Goal: Check status: Check status

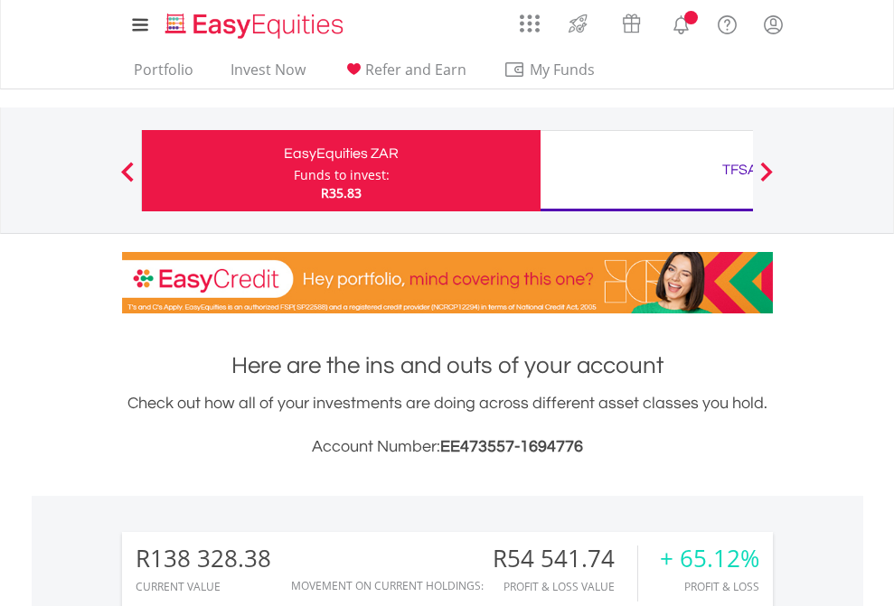
scroll to position [173, 284]
click at [294, 171] on div "Funds to invest:" at bounding box center [342, 175] width 96 height 18
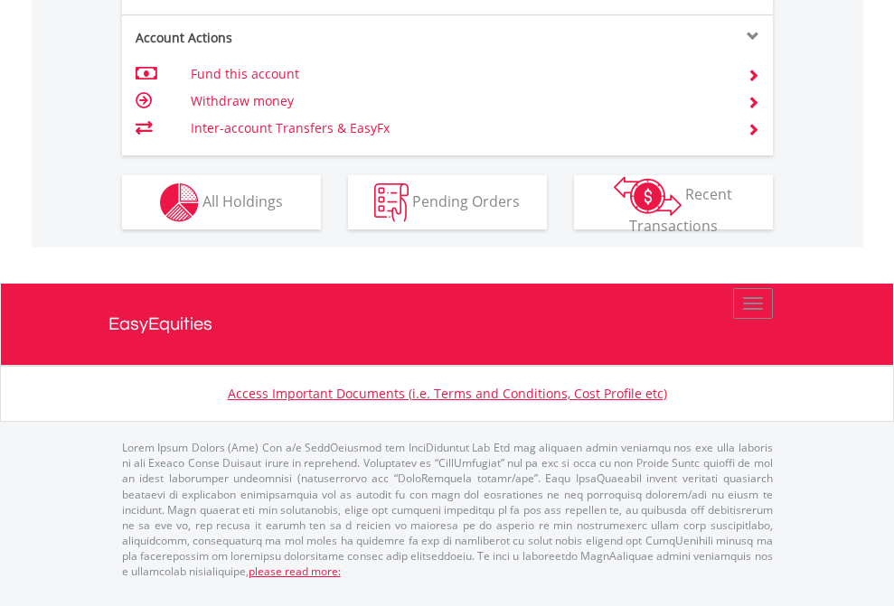
scroll to position [1768, 0]
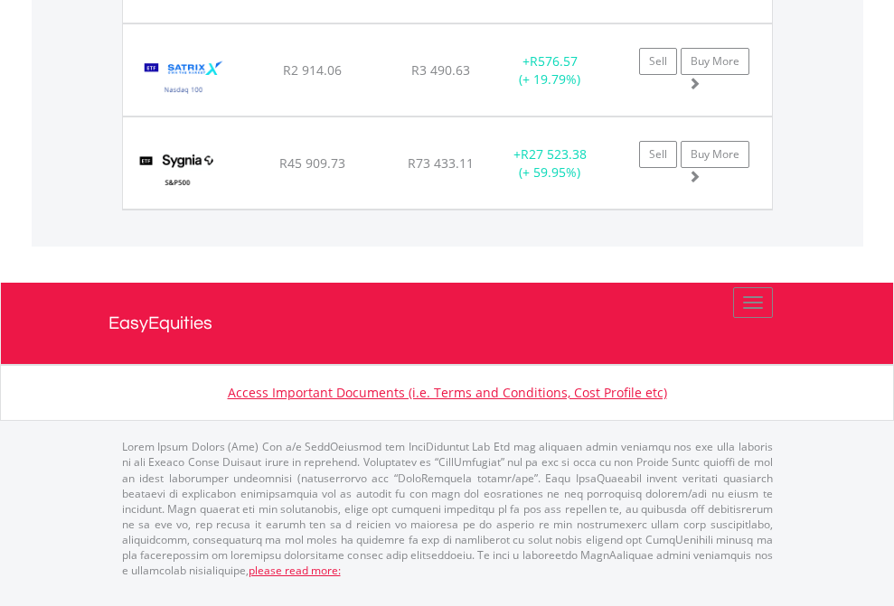
scroll to position [173, 284]
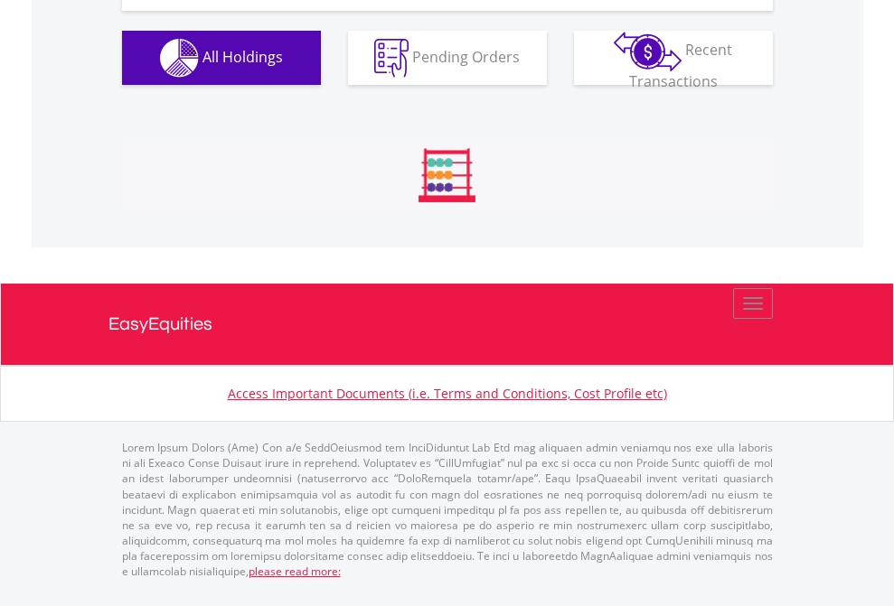
scroll to position [173, 284]
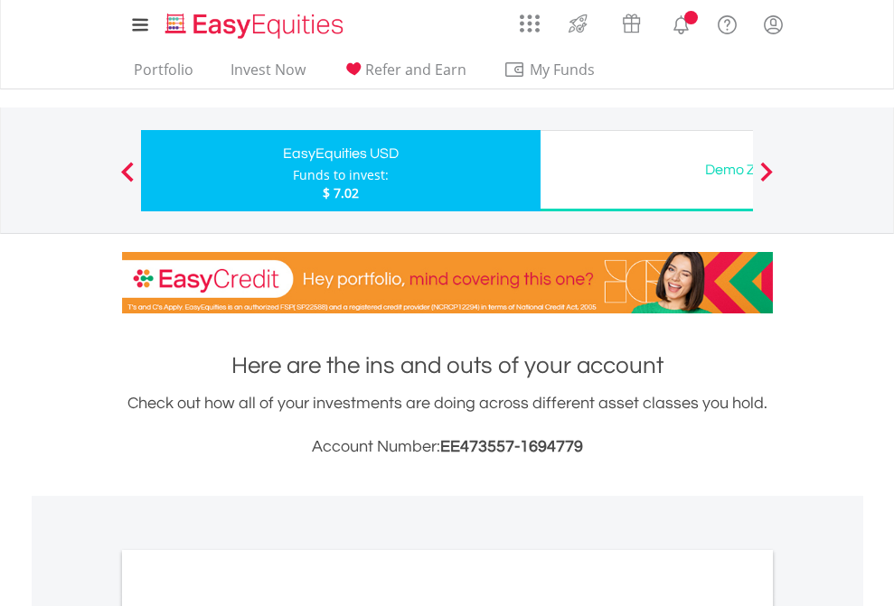
scroll to position [1086, 0]
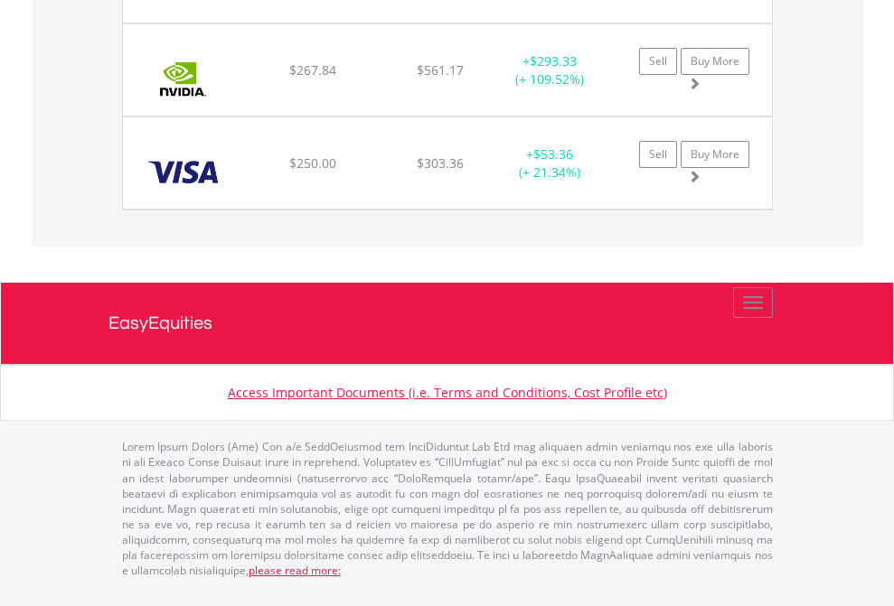
scroll to position [2010, 0]
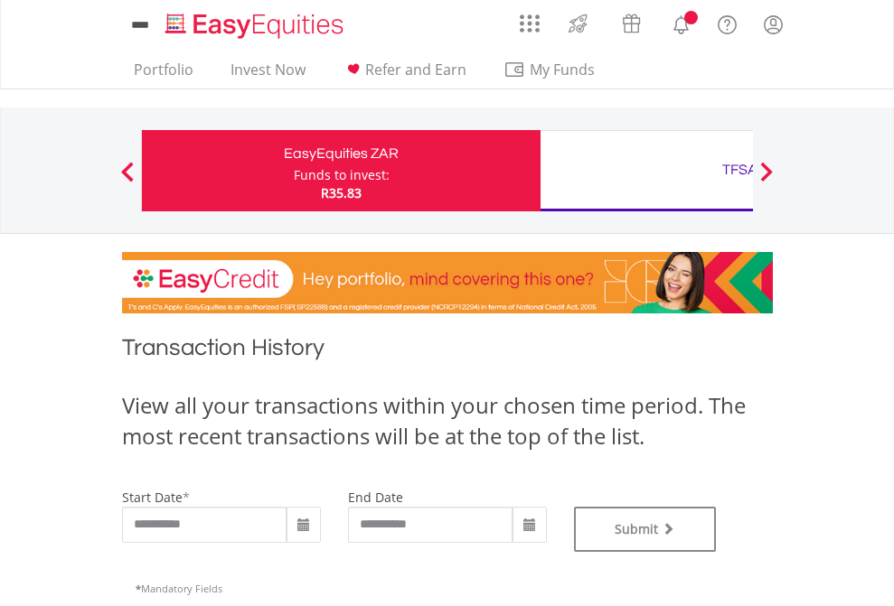
type input "**********"
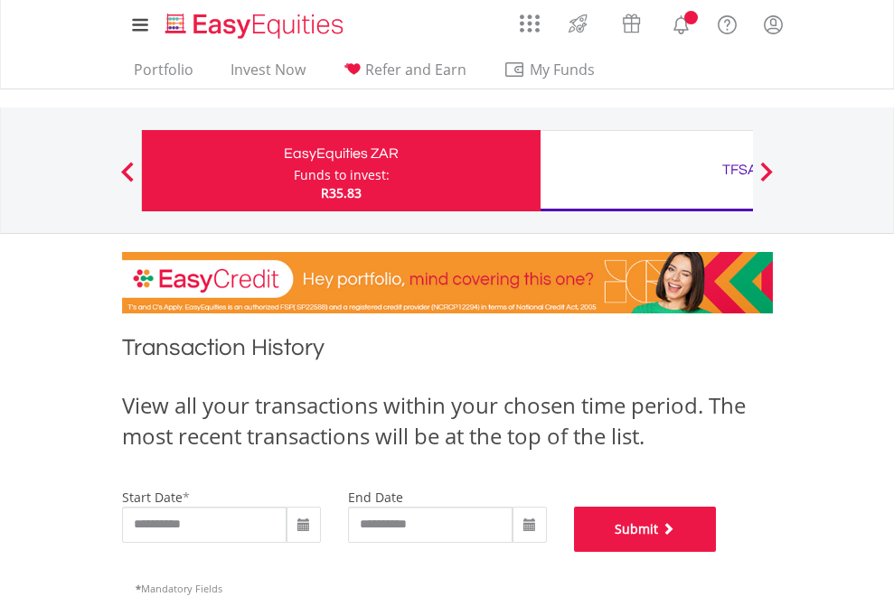
click at [717, 552] on button "Submit" at bounding box center [645, 529] width 143 height 45
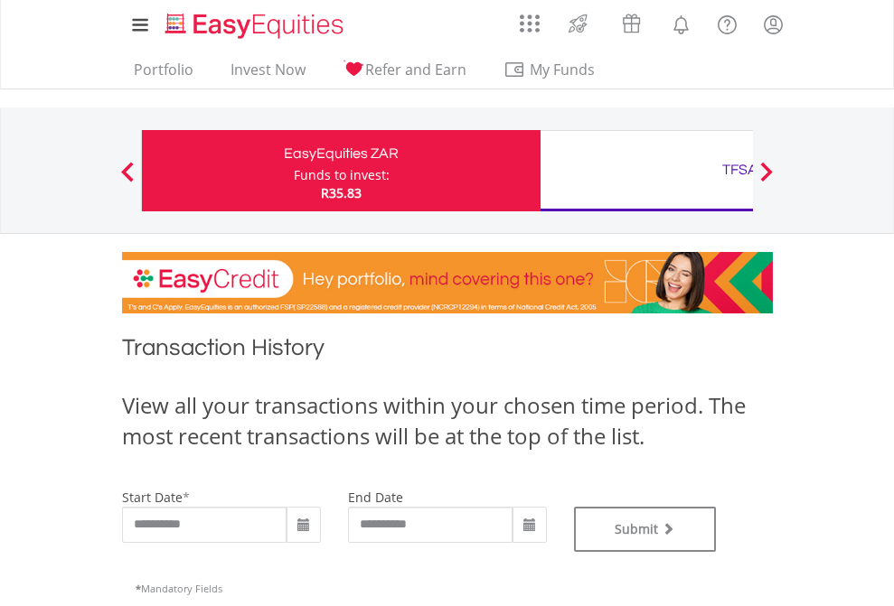
click at [646, 171] on div "TFSA" at bounding box center [739, 169] width 377 height 25
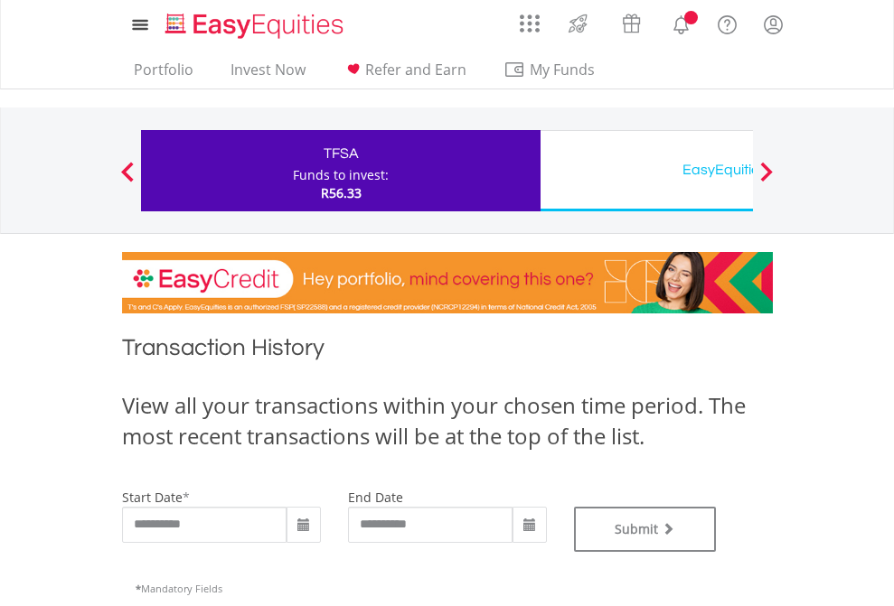
type input "**********"
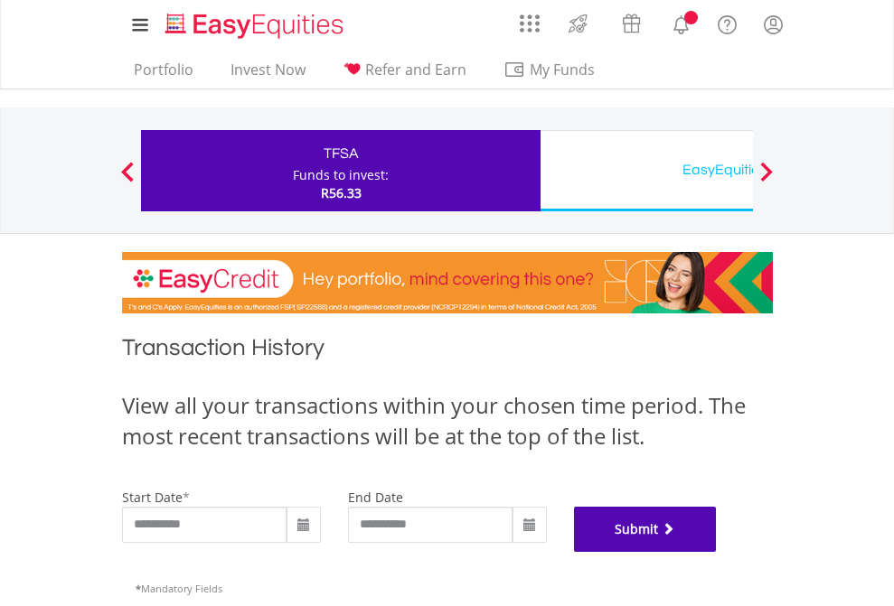
click at [717, 552] on button "Submit" at bounding box center [645, 529] width 143 height 45
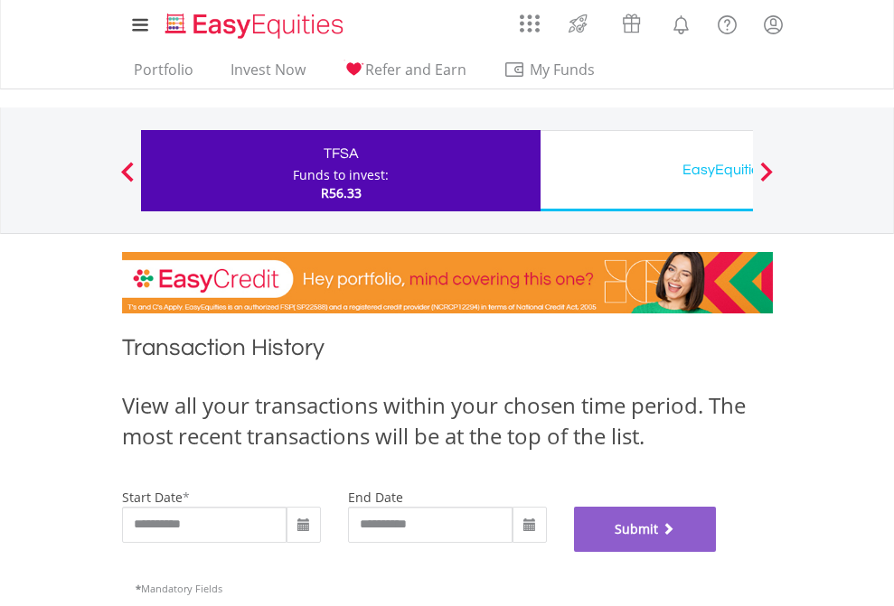
scroll to position [733, 0]
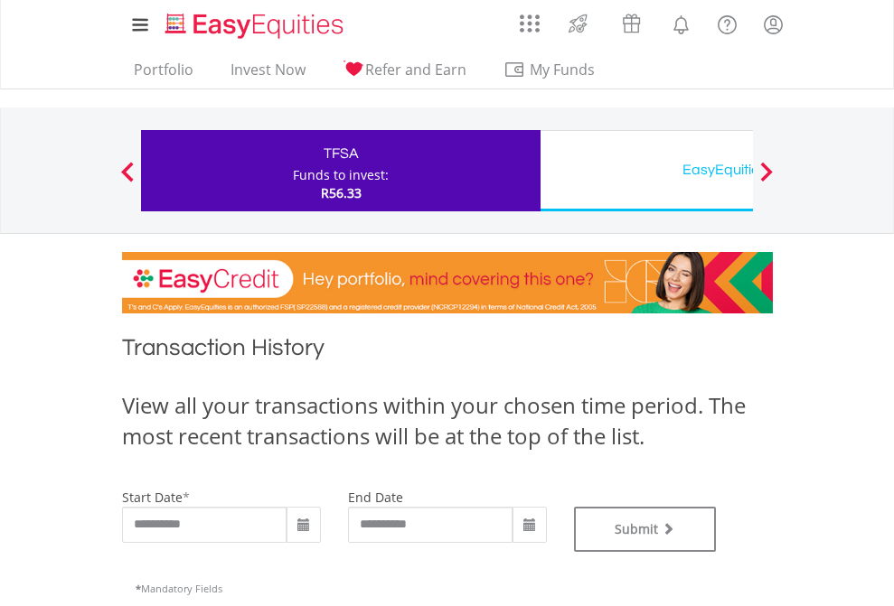
click at [646, 171] on div "EasyEquities USD" at bounding box center [739, 169] width 377 height 25
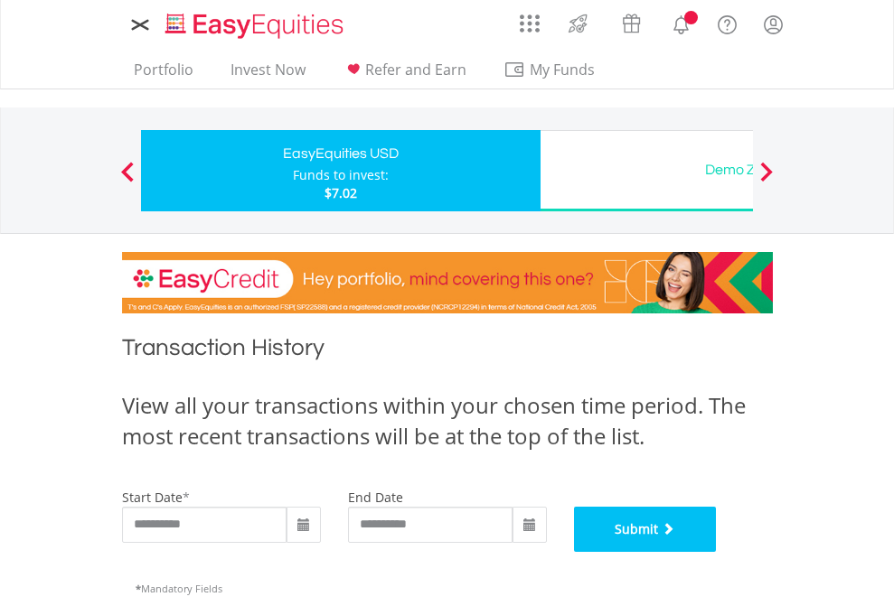
click at [717, 552] on button "Submit" at bounding box center [645, 529] width 143 height 45
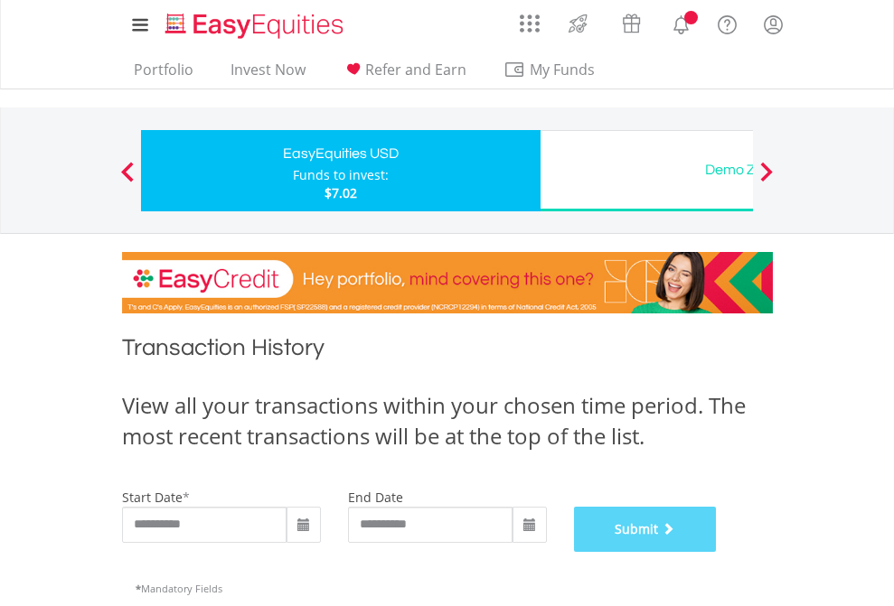
scroll to position [733, 0]
